Goal: Task Accomplishment & Management: Complete application form

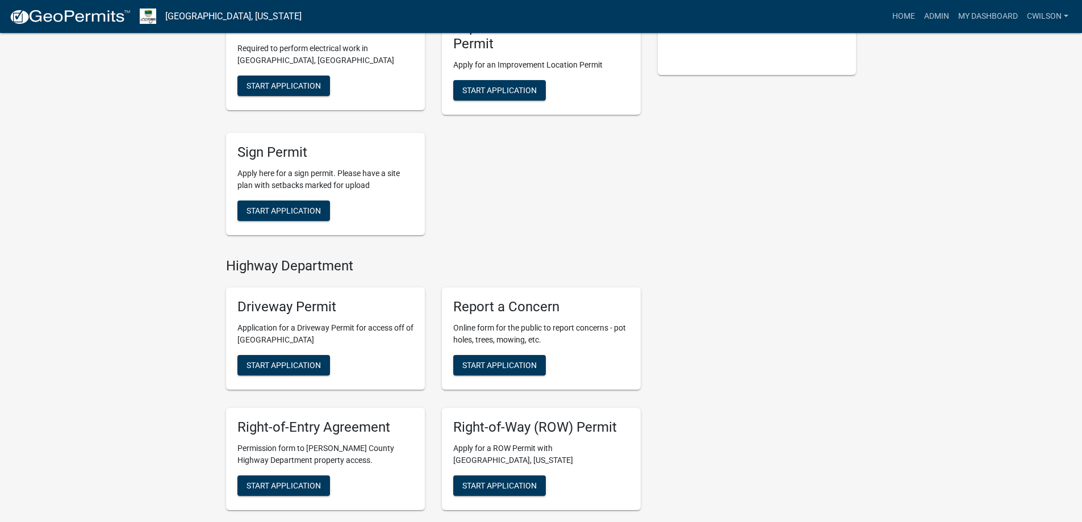
scroll to position [437, 0]
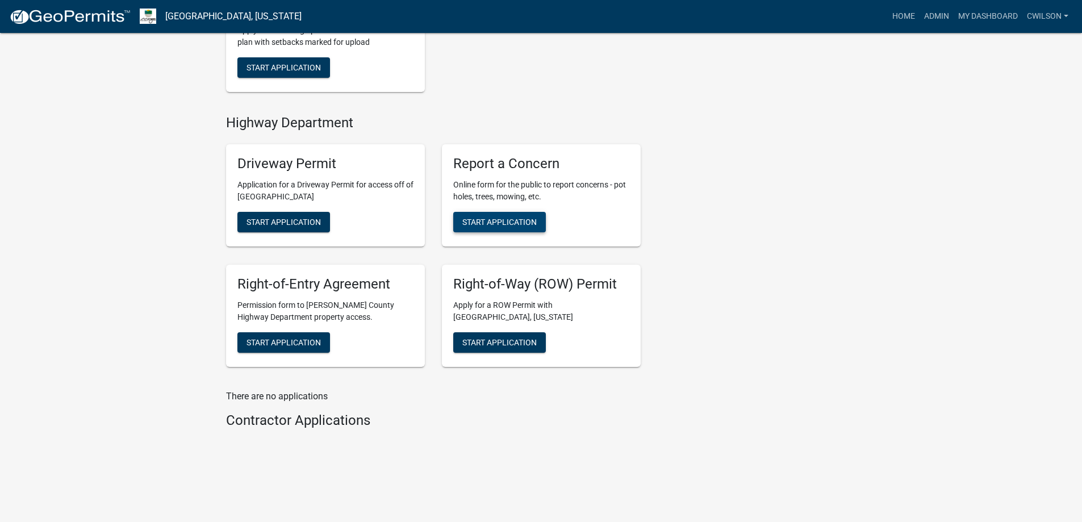
click at [478, 219] on span "Start Application" at bounding box center [499, 221] width 74 height 9
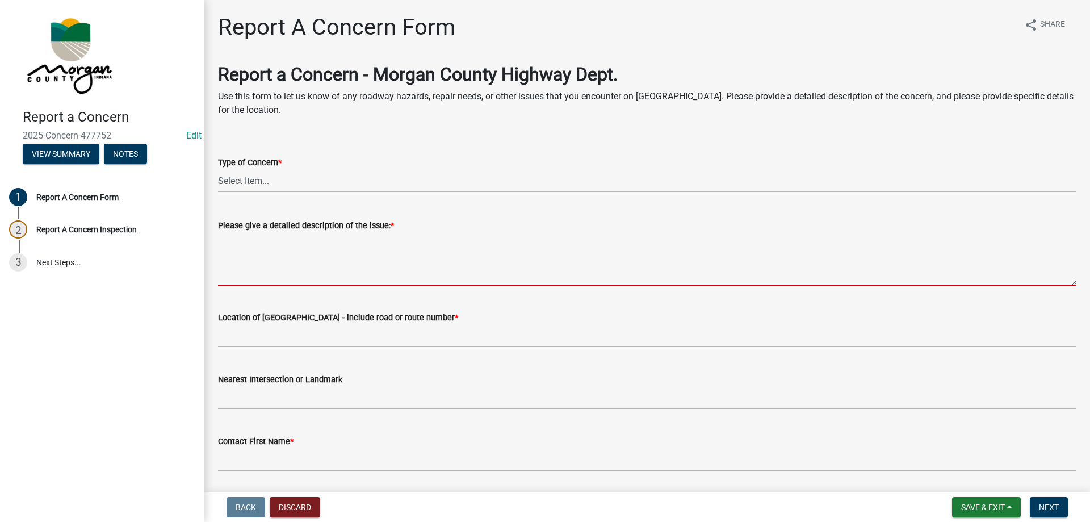
click at [330, 247] on textarea "Please give a detailed description of the issue: *" at bounding box center [647, 258] width 859 height 53
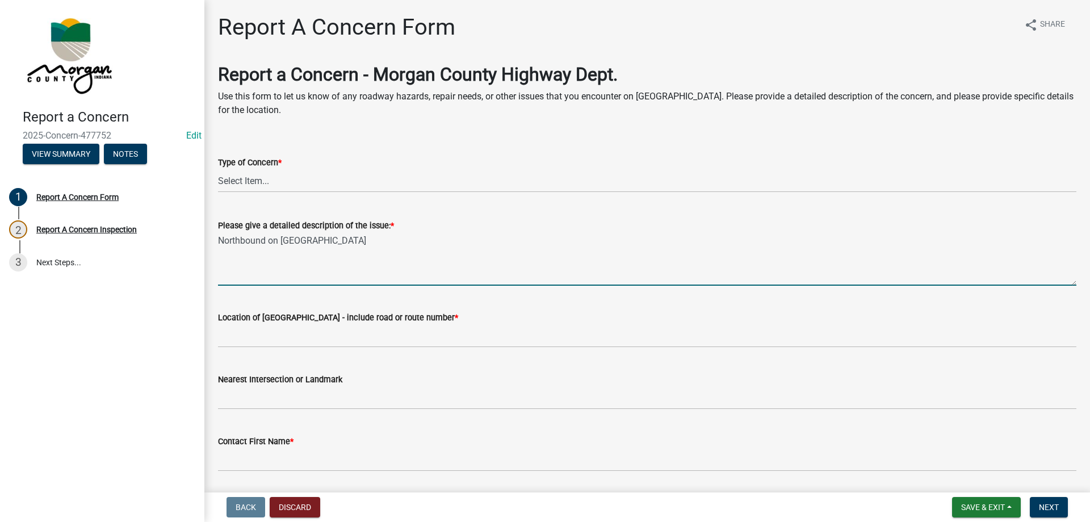
click at [342, 245] on textarea "Northbound on [GEOGRAPHIC_DATA]" at bounding box center [647, 258] width 859 height 53
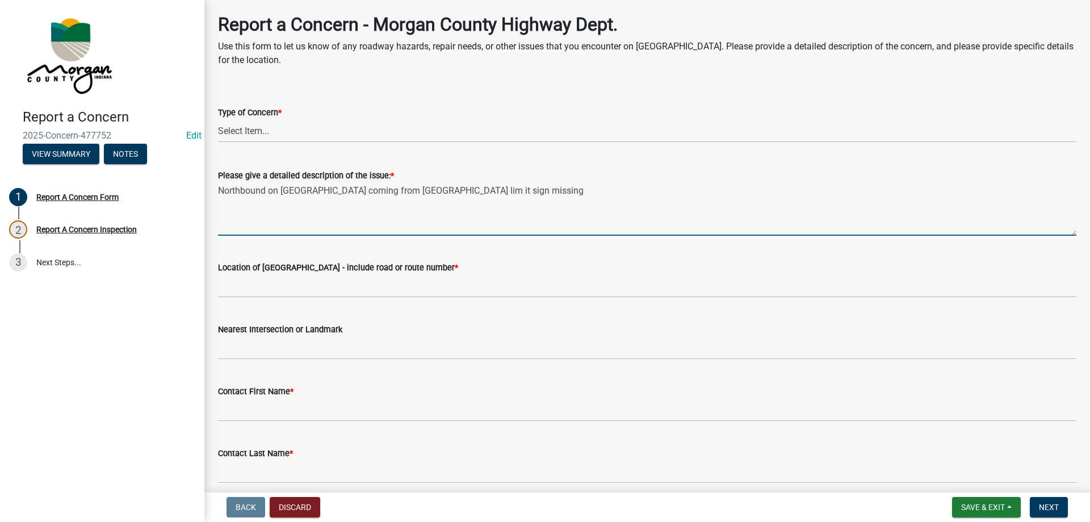
scroll to position [170, 0]
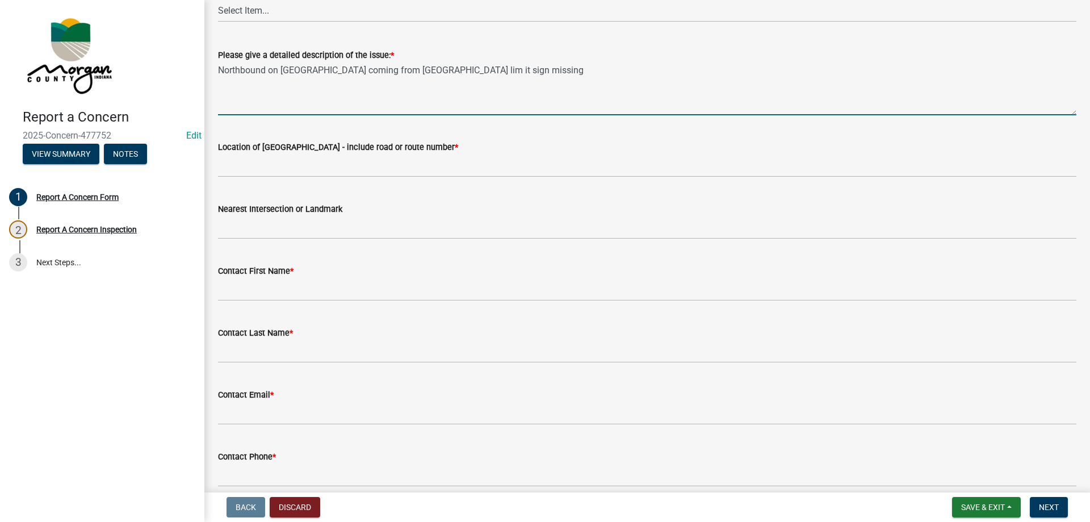
type textarea "Northbound on [GEOGRAPHIC_DATA] coming from [GEOGRAPHIC_DATA] lim it sign missi…"
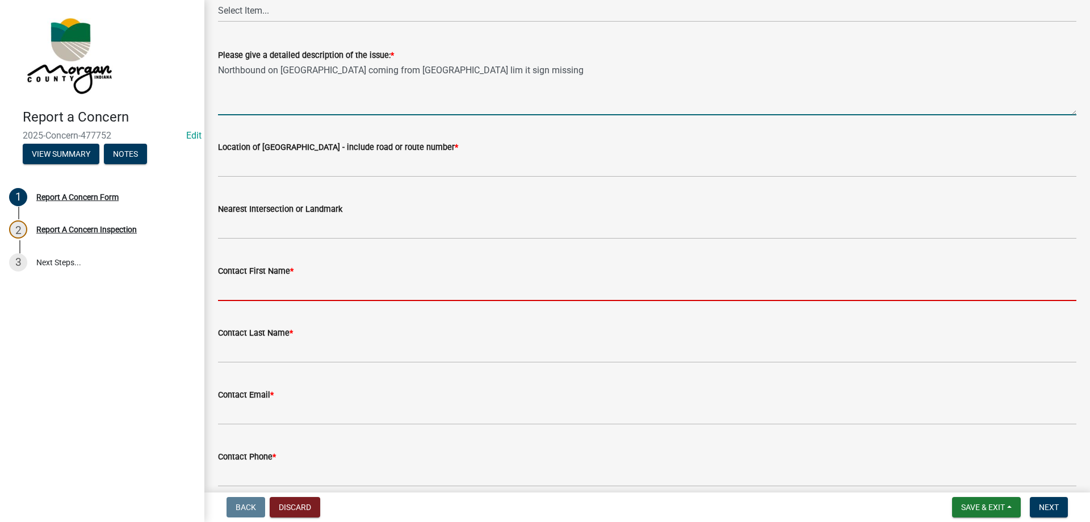
click at [281, 287] on input "Contact First Name *" at bounding box center [647, 289] width 859 height 23
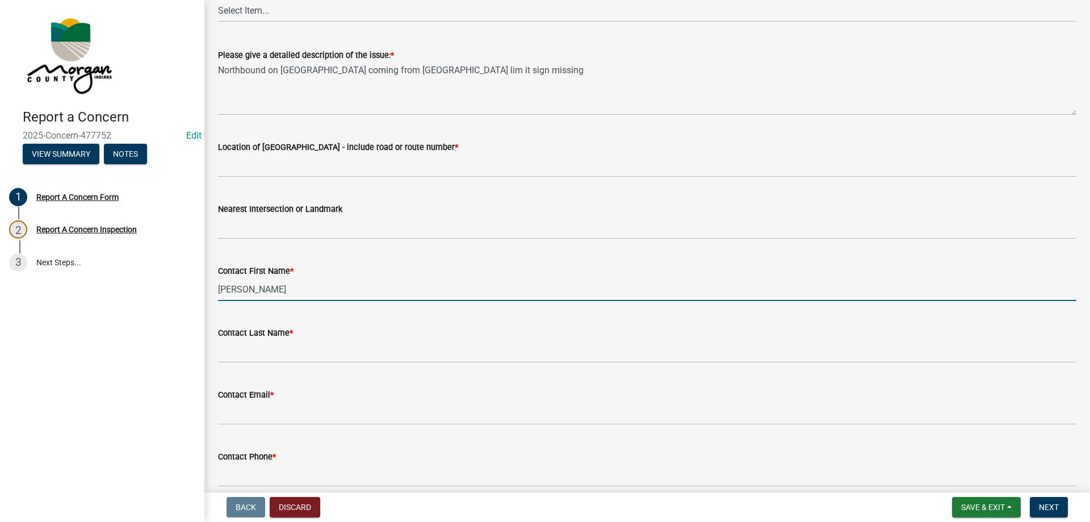
type input "[PERSON_NAME]"
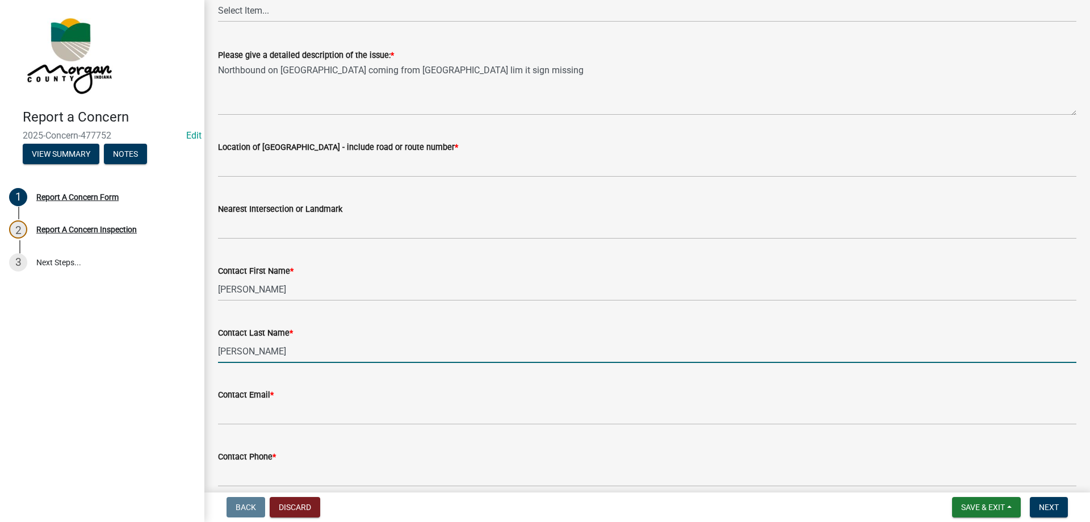
type input "[PERSON_NAME]"
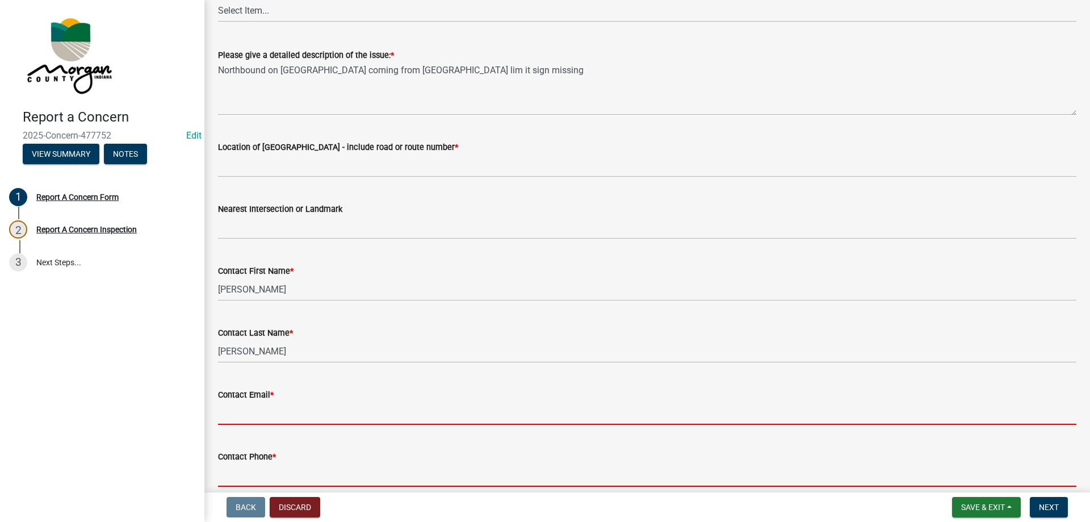
scroll to position [183, 0]
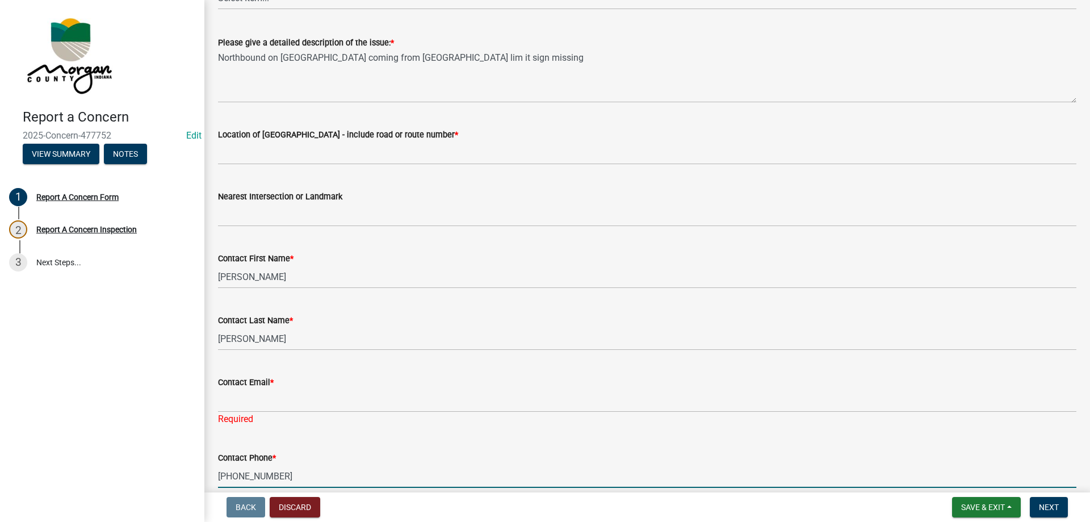
type input "[PHONE_NUMBER]"
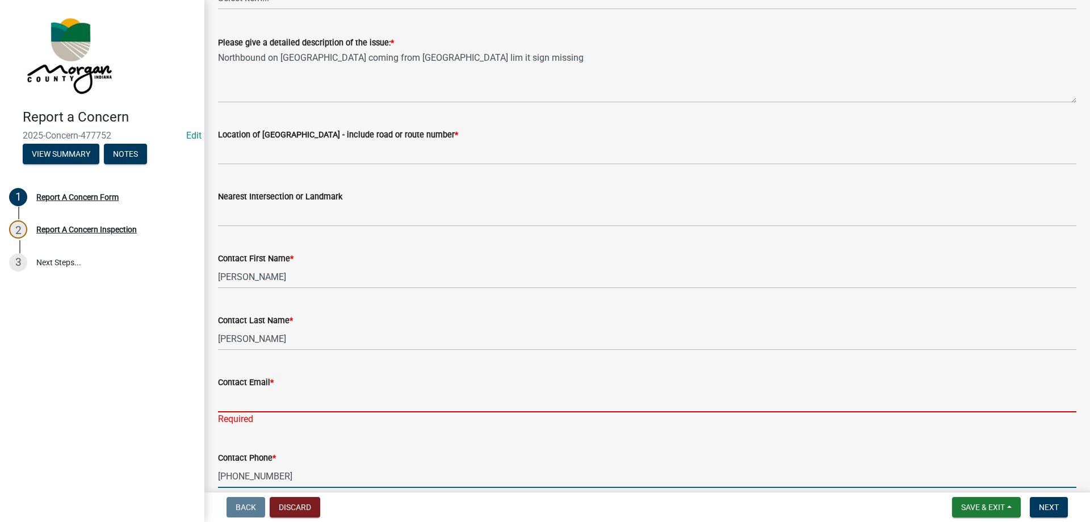
click at [271, 395] on input "Contact Email *" at bounding box center [647, 400] width 859 height 23
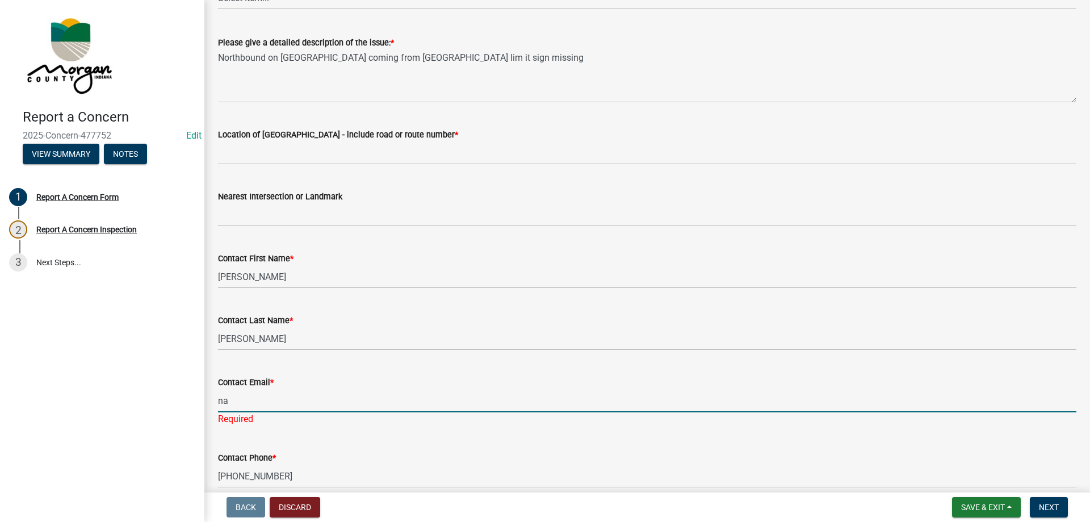
type input "[EMAIL_ADDRESS][DOMAIN_NAME]"
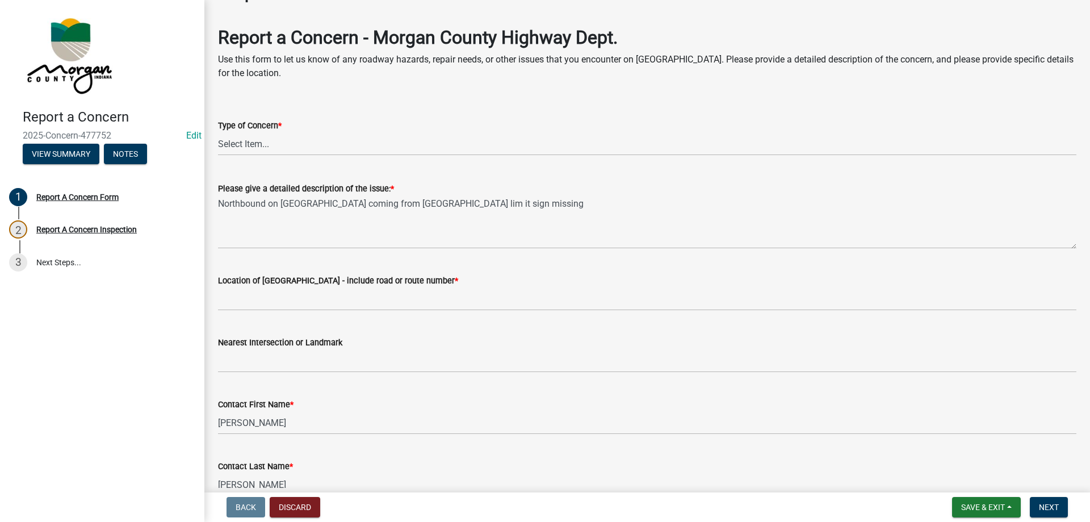
scroll to position [57, 0]
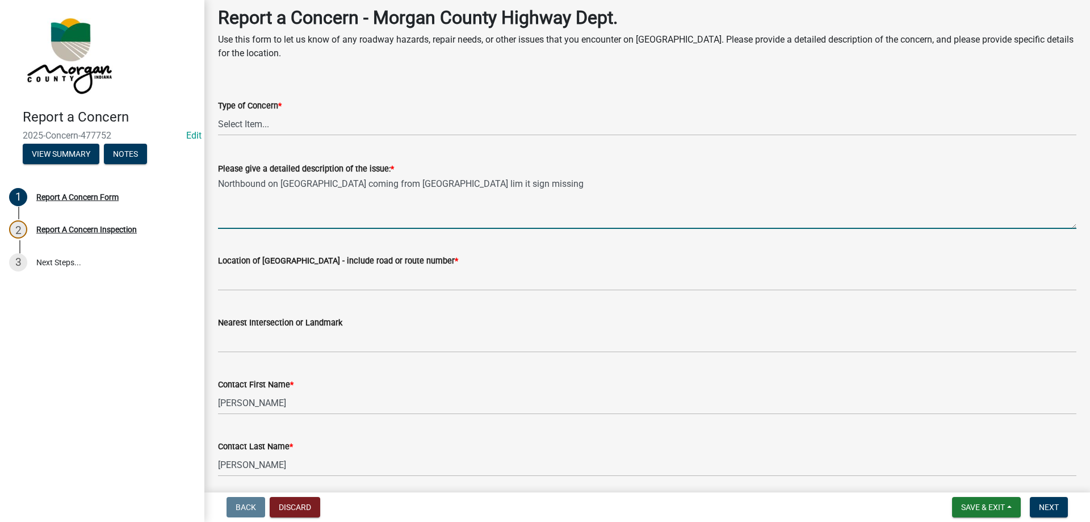
click at [535, 183] on textarea "Northbound on [GEOGRAPHIC_DATA] coming from [GEOGRAPHIC_DATA] lim it sign missi…" at bounding box center [647, 201] width 859 height 53
click at [567, 178] on textarea "Northbound on [GEOGRAPHIC_DATA] coming from [GEOGRAPHIC_DATA] lim it sign missi…" at bounding box center [647, 201] width 859 height 53
click at [435, 182] on textarea "Northbound on [GEOGRAPHIC_DATA] coming from [GEOGRAPHIC_DATA] lim it sign missi…" at bounding box center [647, 201] width 859 height 53
click at [503, 191] on textarea "Northbound on [GEOGRAPHIC_DATA] coming from 44 wight limit sign missing" at bounding box center [647, 201] width 859 height 53
type textarea "Northbound on [GEOGRAPHIC_DATA] coming from 44 wight limit sign missing"
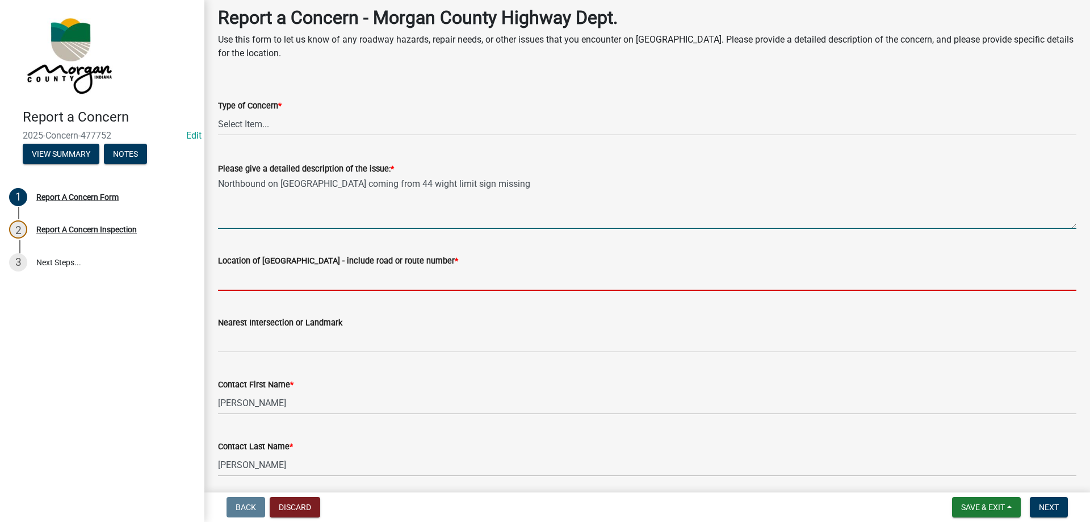
click at [258, 277] on input "Location of [GEOGRAPHIC_DATA] - include road or route number *" at bounding box center [647, 278] width 859 height 23
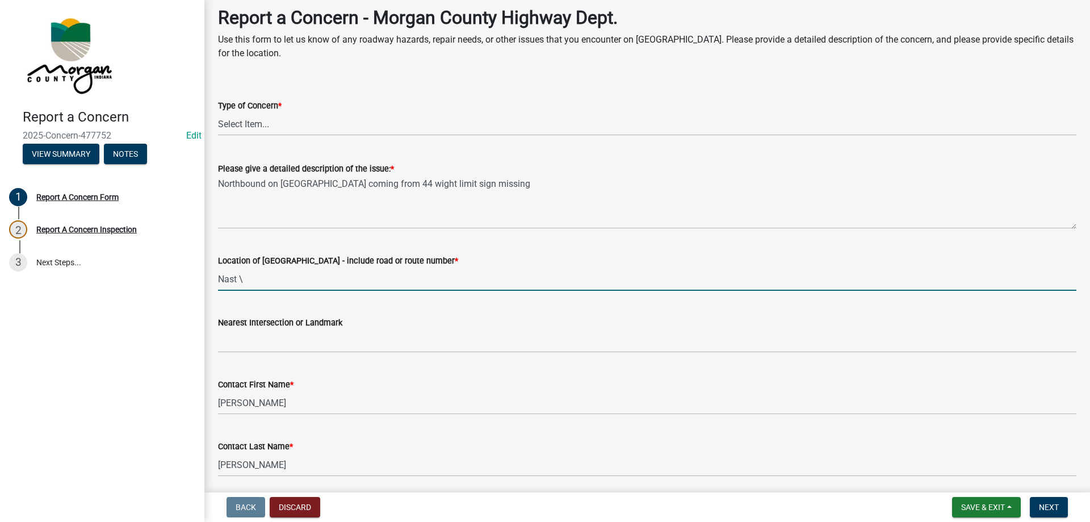
click at [275, 287] on input "Nast \" at bounding box center [647, 278] width 859 height 23
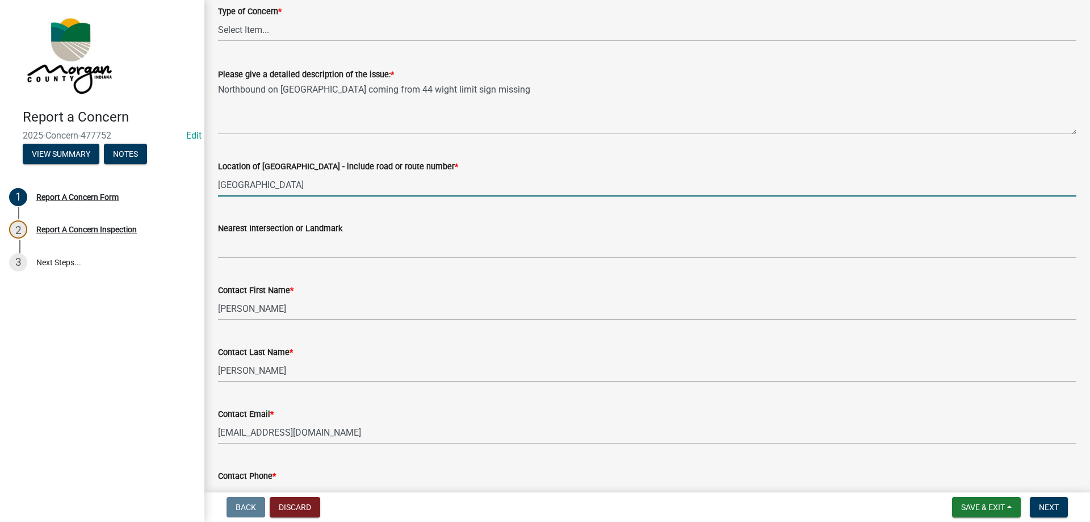
scroll to position [329, 0]
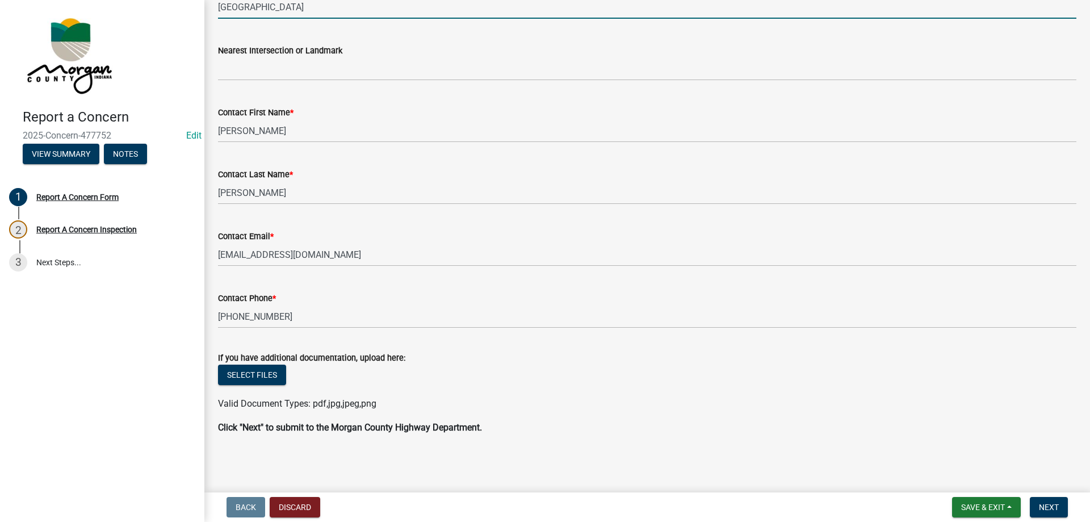
type input "[GEOGRAPHIC_DATA]"
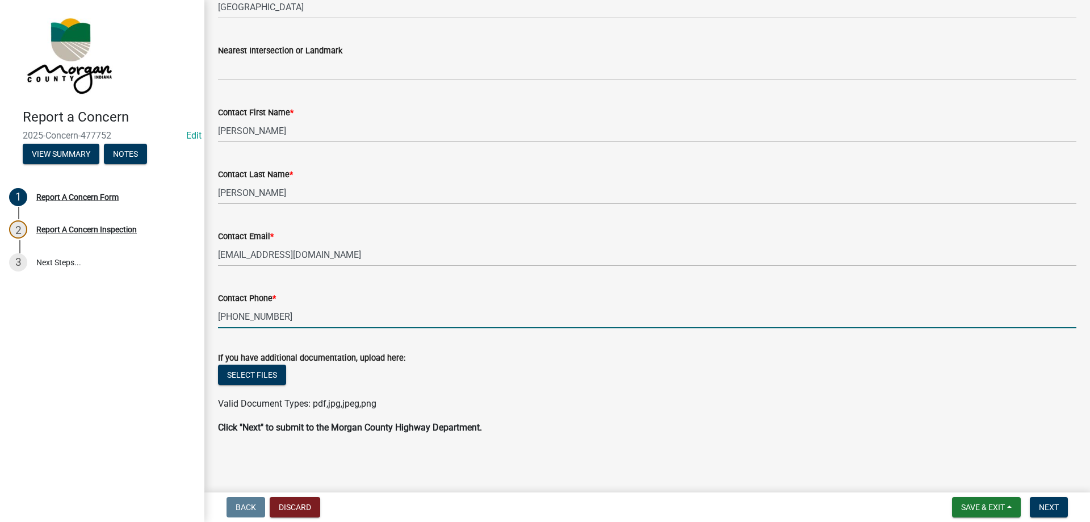
drag, startPoint x: 300, startPoint y: 313, endPoint x: 208, endPoint y: 319, distance: 92.2
click at [205, 320] on div "Report A Concern Form share Share Report a Concern - Morgan County Highway Dept…" at bounding box center [647, 69] width 886 height 769
drag, startPoint x: 238, startPoint y: 316, endPoint x: 539, endPoint y: 294, distance: 302.3
click at [539, 294] on div "Contact Phone *" at bounding box center [647, 298] width 859 height 14
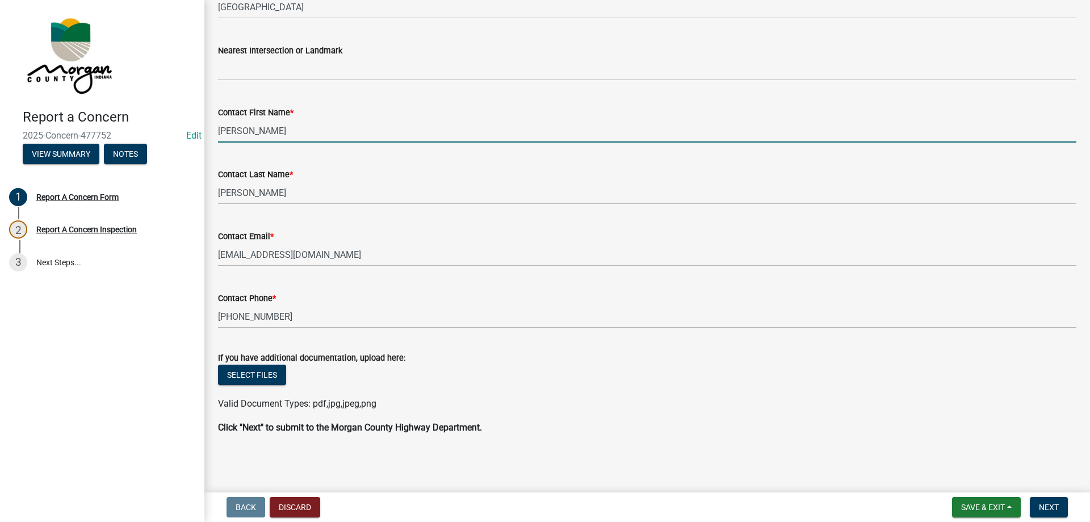
drag, startPoint x: 277, startPoint y: 128, endPoint x: 219, endPoint y: 135, distance: 58.4
click at [219, 135] on input "[PERSON_NAME]" at bounding box center [647, 130] width 859 height 23
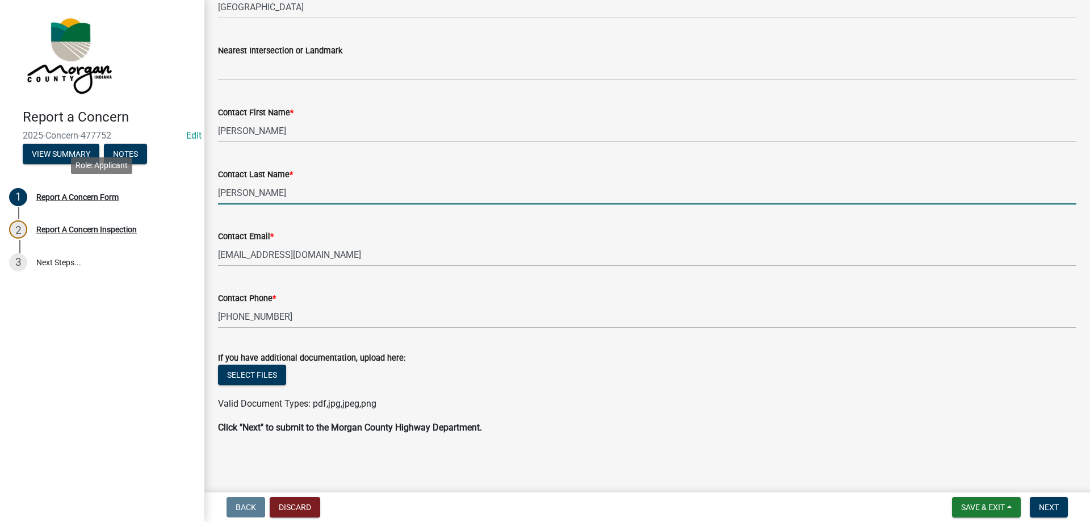
drag, startPoint x: 265, startPoint y: 194, endPoint x: 226, endPoint y: 194, distance: 38.6
click at [200, 194] on div "Report a Concern 2025-Concern-477752 Edit View Summary Notes 1 Report A Concern…" at bounding box center [545, 261] width 1090 height 522
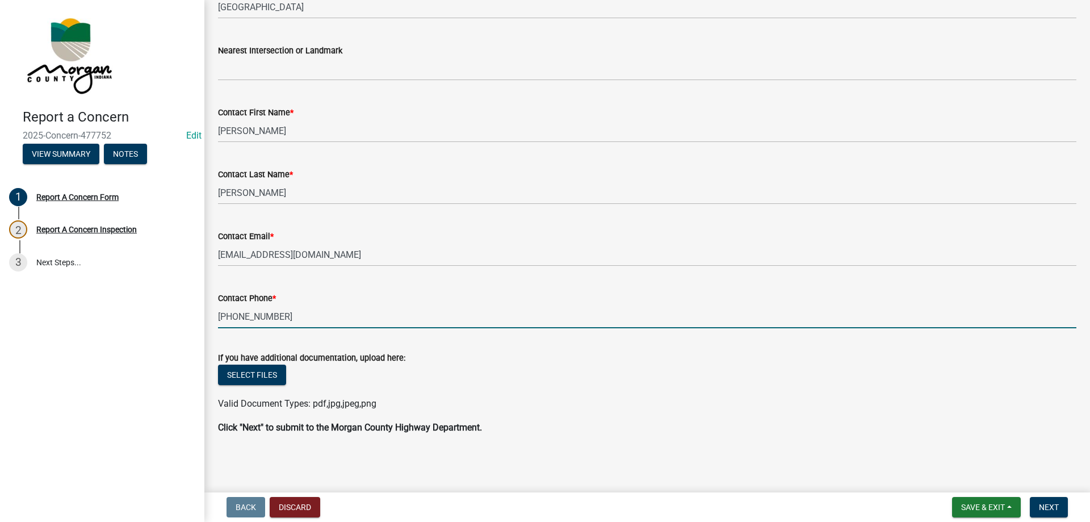
drag, startPoint x: 297, startPoint y: 311, endPoint x: 258, endPoint y: 327, distance: 42.0
click at [205, 307] on div "Report A Concern Form share Share Report a Concern - Morgan County Highway Dept…" at bounding box center [647, 69] width 886 height 769
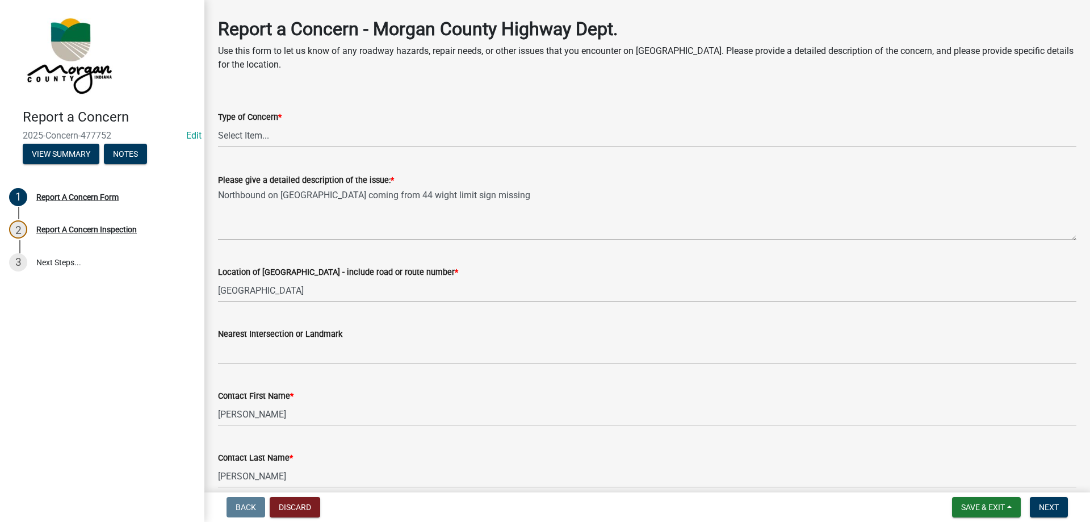
scroll to position [45, 0]
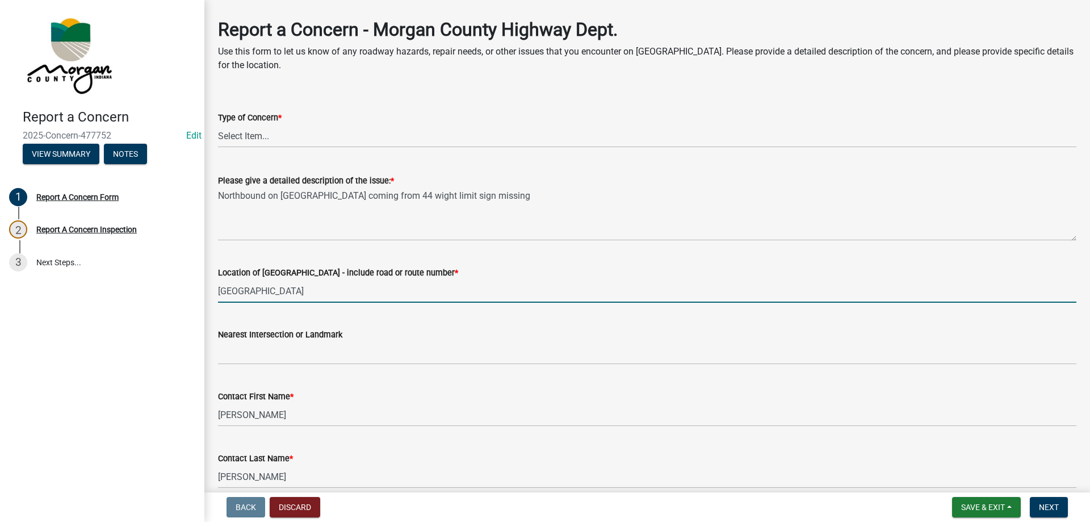
click at [270, 295] on input "[GEOGRAPHIC_DATA]" at bounding box center [647, 290] width 859 height 23
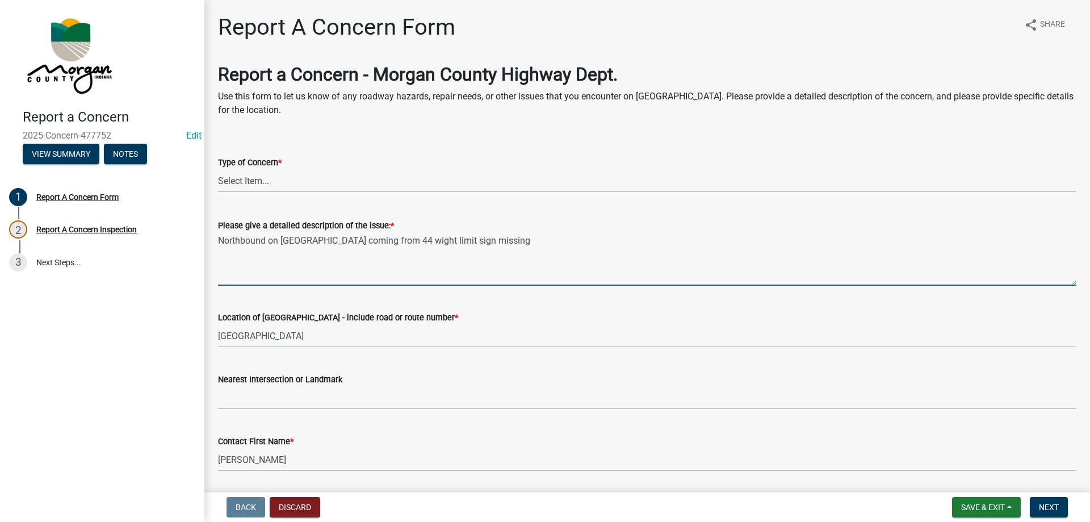
click at [317, 241] on textarea "Northbound on [GEOGRAPHIC_DATA] coming from 44 wight limit sign missing" at bounding box center [647, 258] width 859 height 53
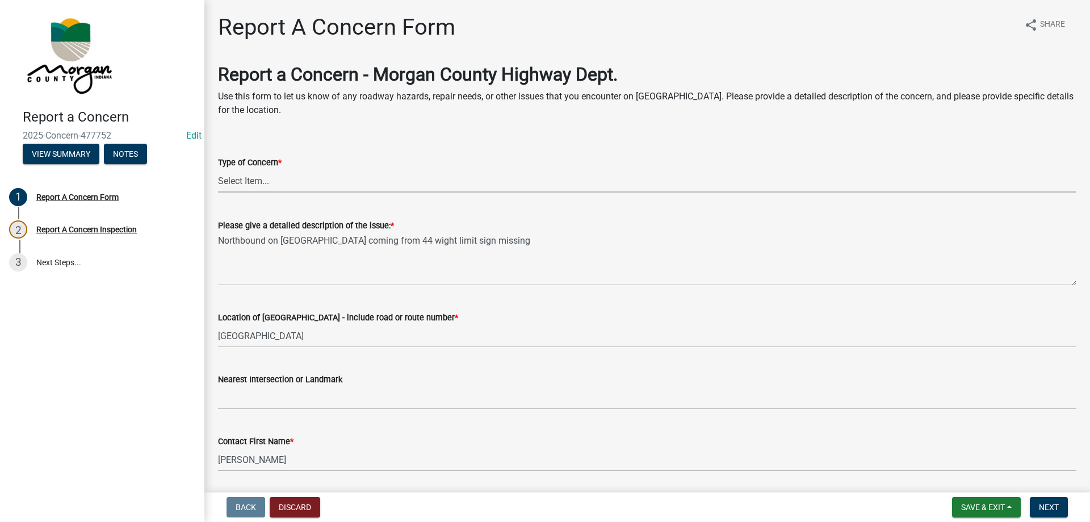
click at [284, 178] on select "Select Item... Pot Hole Patching Ditch Tree Sign Mowing Culvert Other" at bounding box center [647, 180] width 859 height 23
click at [218, 169] on select "Select Item... Pot Hole Patching Ditch Tree Sign Mowing Culvert Other" at bounding box center [647, 180] width 859 height 23
select select "ae45dafc-71fa-4eb1-9c8e-c75b19ef8934"
click at [1054, 508] on span "Next" at bounding box center [1049, 507] width 20 height 9
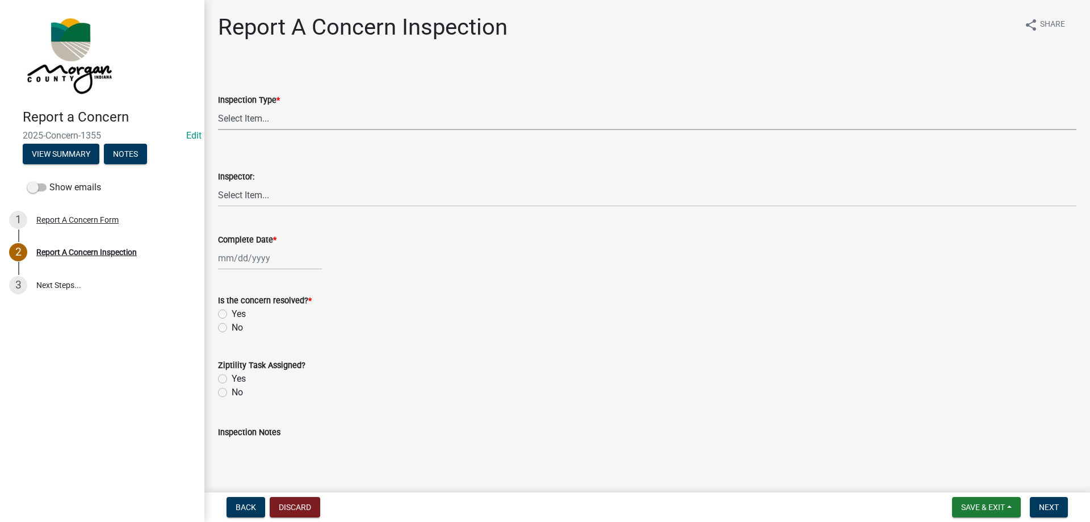
click at [263, 117] on select "Select Item... Pot Hole Patching Ditch Tree Sign Mowing Culvert Other" at bounding box center [647, 118] width 859 height 23
click at [218, 107] on select "Select Item... Pot Hole Patching Ditch Tree Sign Mowing Culvert Other" at bounding box center [647, 118] width 859 height 23
select select "ae45dafc-71fa-4eb1-9c8e-c75b19ef8934"
click at [235, 196] on select "Select Item... [PERSON_NAME] [PERSON_NAME] [PERSON_NAME] [PERSON_NAME] [PERSON_…" at bounding box center [647, 194] width 859 height 23
click at [218, 183] on select "Select Item... [PERSON_NAME] [PERSON_NAME] [PERSON_NAME] [PERSON_NAME] [PERSON_…" at bounding box center [647, 194] width 859 height 23
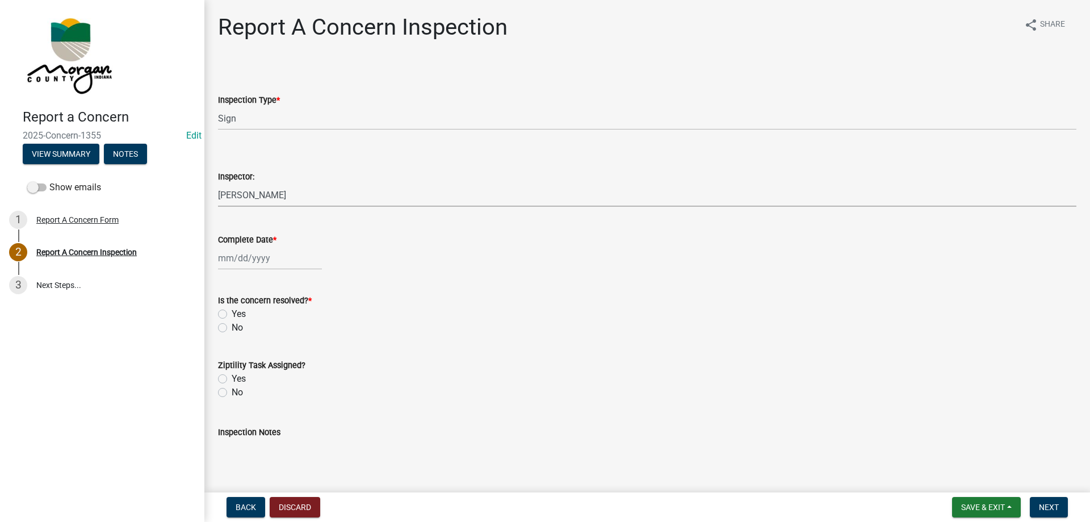
select select "8bda91b2-ac7b-41e2-ae5b-cef6dd645a83"
click at [248, 263] on div at bounding box center [270, 257] width 104 height 23
select select "9"
select select "2025"
click at [295, 335] on div "12" at bounding box center [302, 337] width 18 height 18
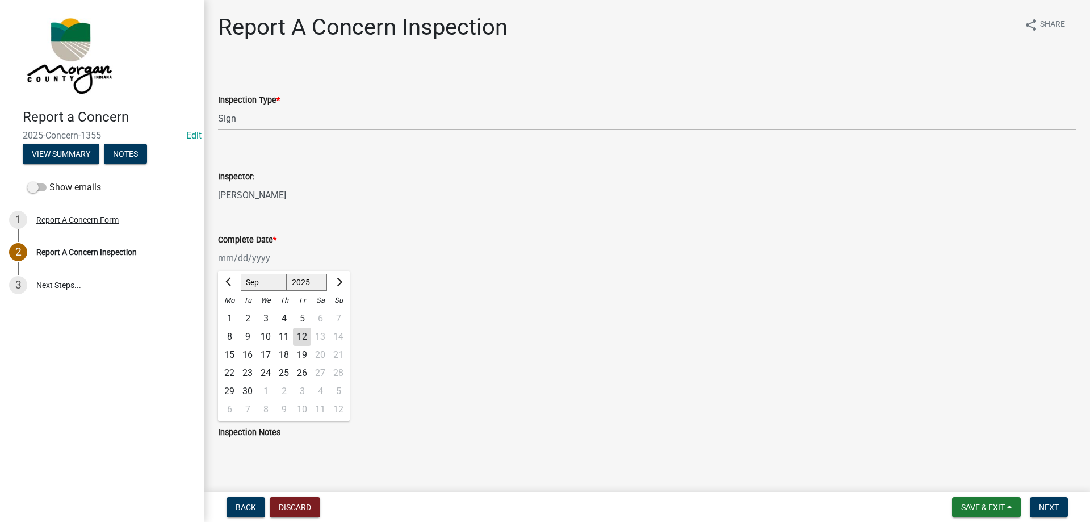
type input "[DATE]"
click at [214, 314] on div "Is the concern resolved? * Yes No" at bounding box center [648, 307] width 876 height 55
click at [232, 313] on label "Yes" at bounding box center [239, 314] width 14 height 14
click at [232, 313] on input "Yes" at bounding box center [235, 310] width 7 height 7
radio input "true"
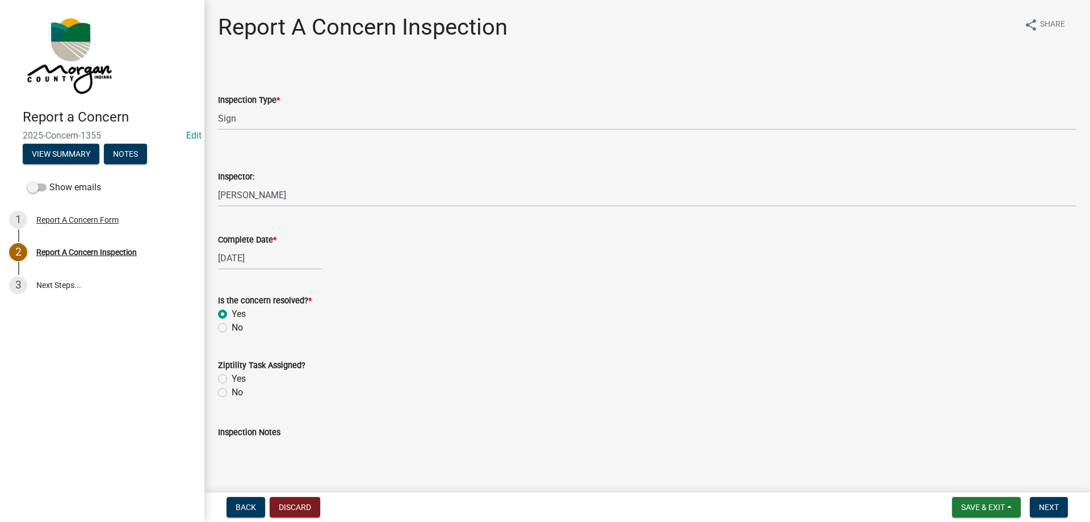
click at [232, 378] on label "Yes" at bounding box center [239, 379] width 14 height 14
click at [232, 378] on input "Yes" at bounding box center [235, 375] width 7 height 7
radio input "true"
click at [248, 457] on textarea "Inspection Notes" at bounding box center [647, 465] width 859 height 53
type textarea "sent to bill"
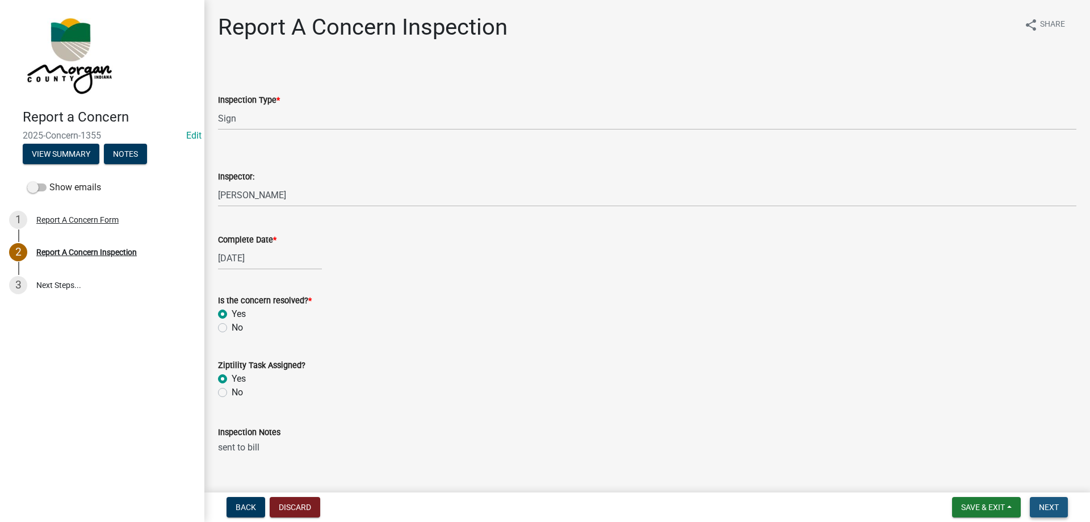
click at [1052, 507] on span "Next" at bounding box center [1049, 507] width 20 height 9
